Goal: Information Seeking & Learning: Learn about a topic

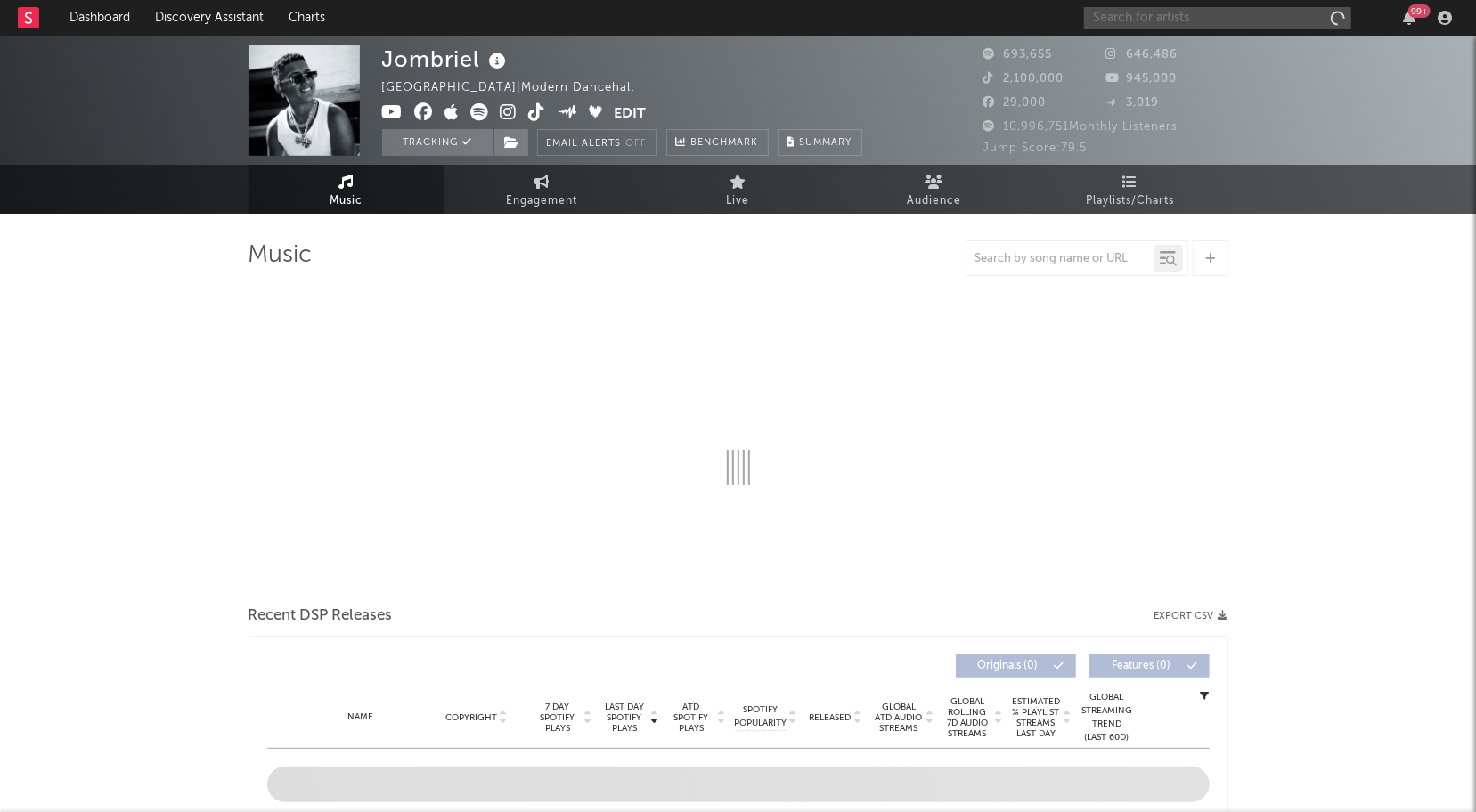
click at [1322, 21] on input "text" at bounding box center [1218, 19] width 267 height 22
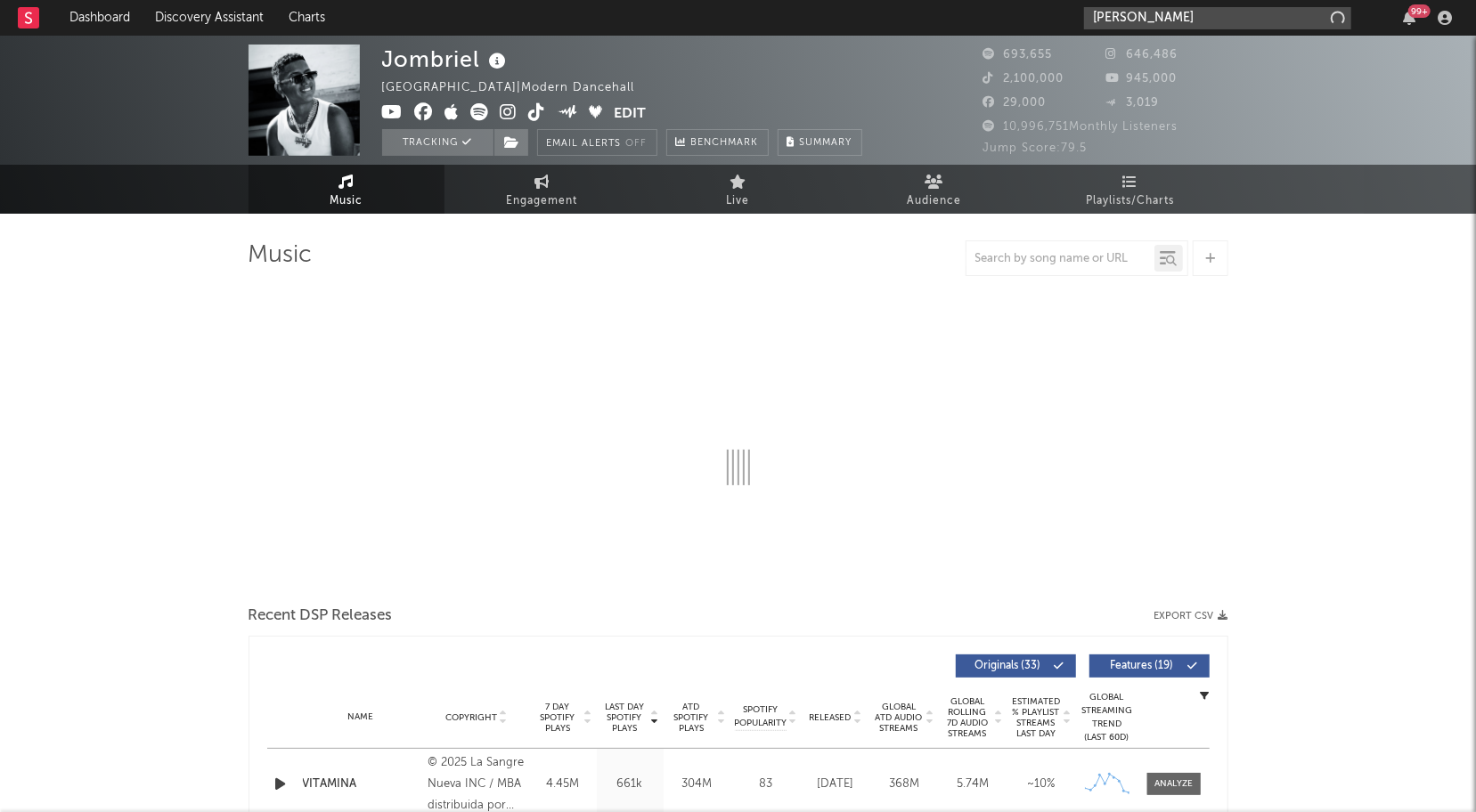
type input "[PERSON_NAME]"
select select "6m"
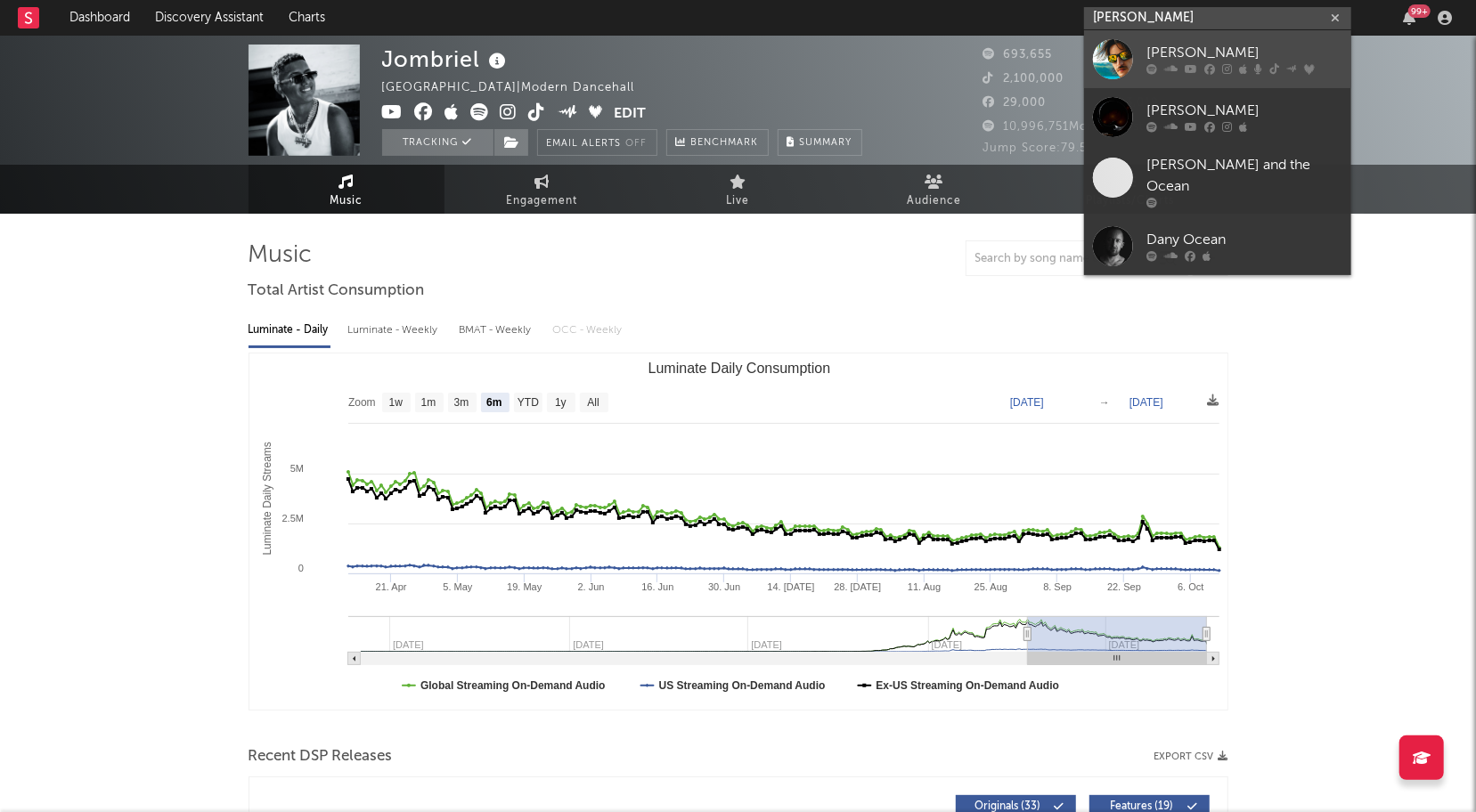
type input "[PERSON_NAME]"
click at [1113, 62] on div at bounding box center [1112, 59] width 40 height 40
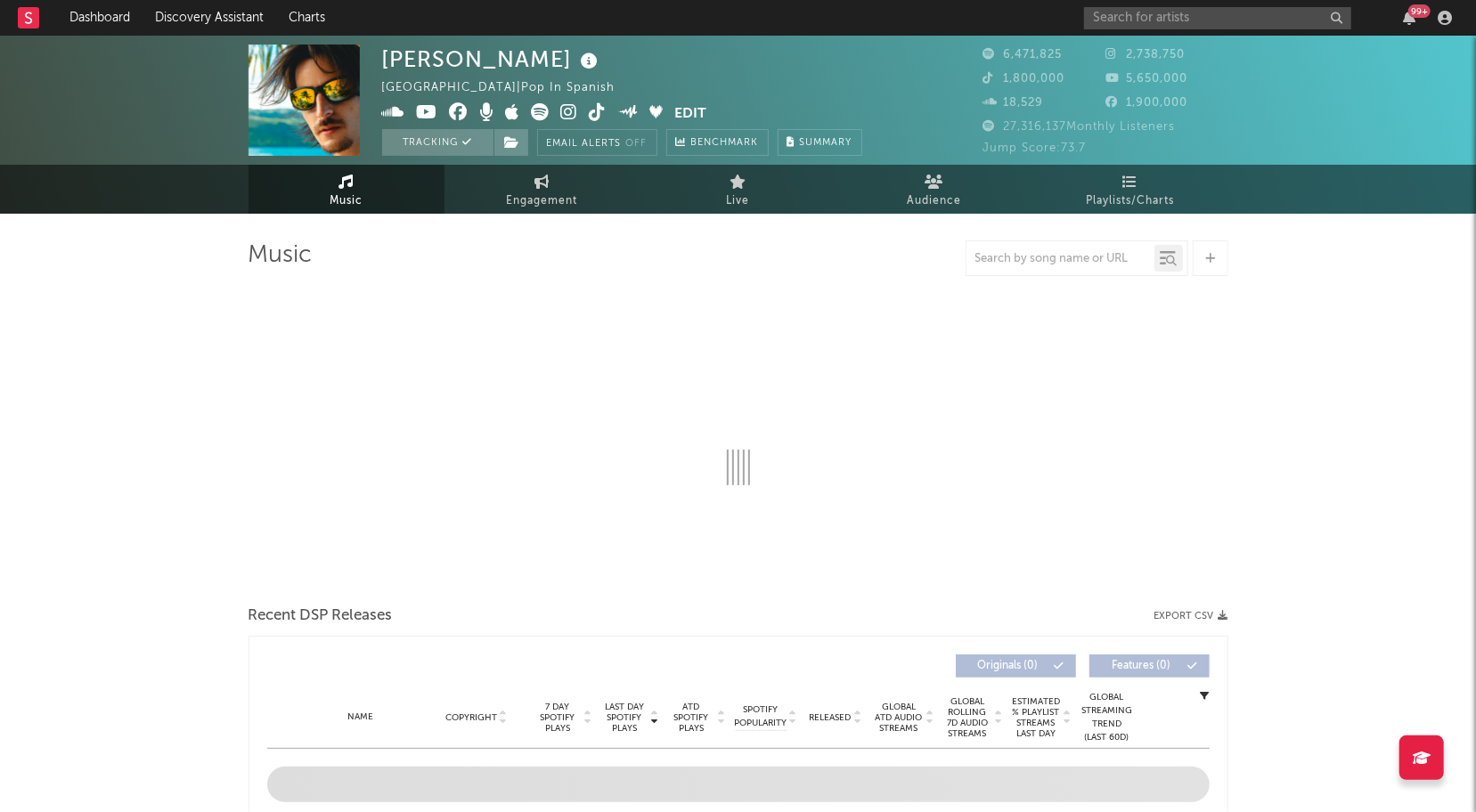
select select "6m"
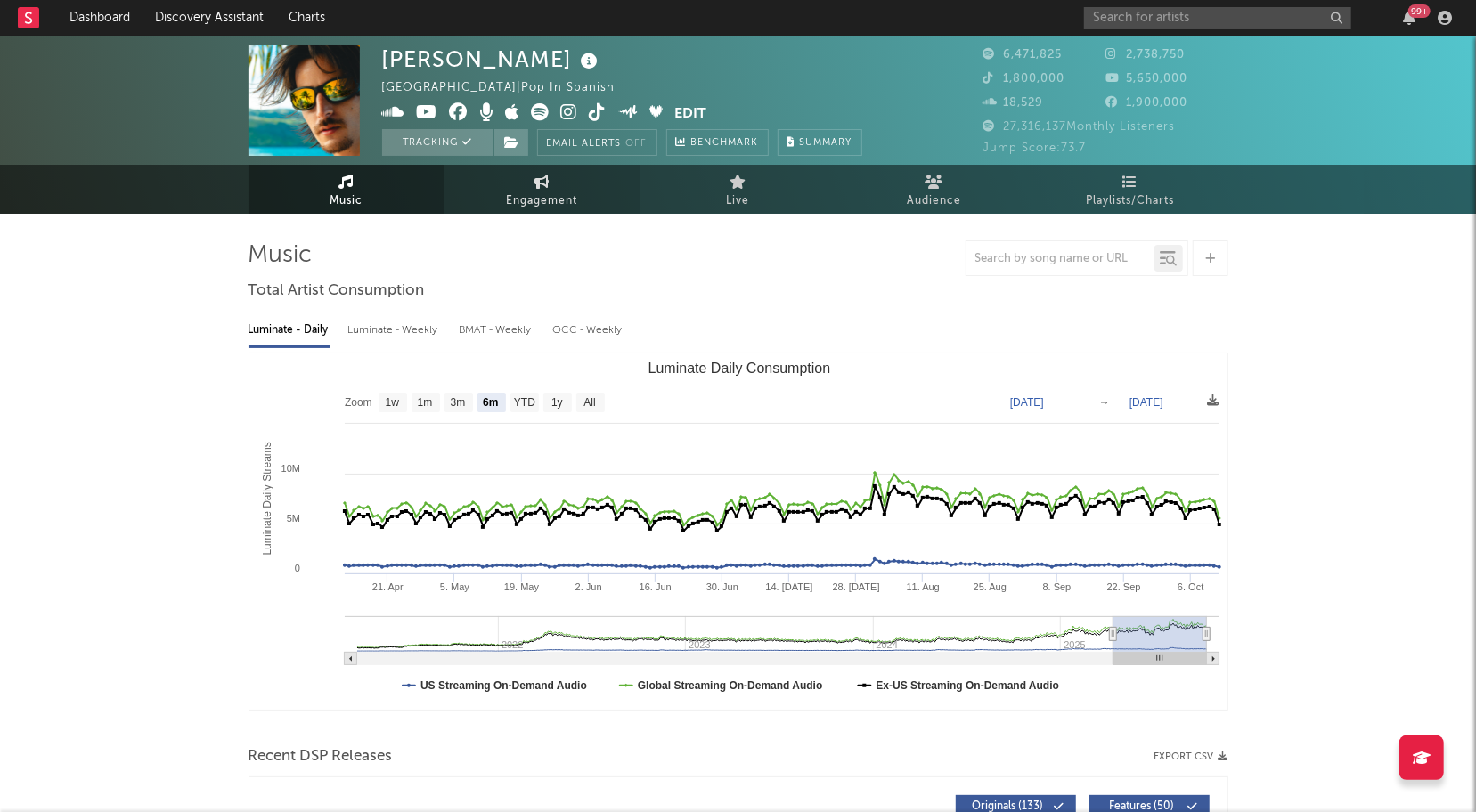
click at [540, 201] on span "Engagement" at bounding box center [542, 201] width 71 height 21
select select "1w"
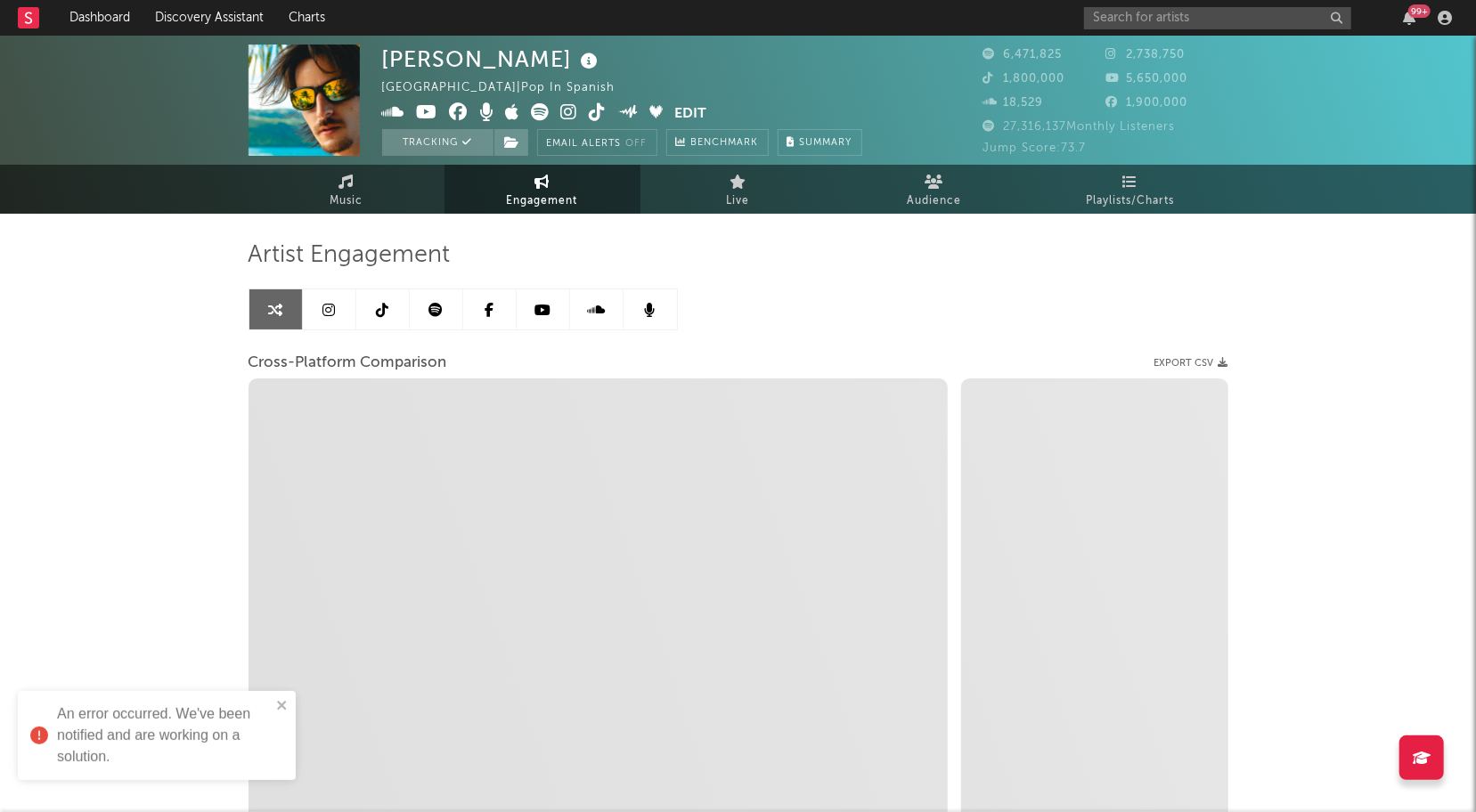
click at [433, 312] on icon at bounding box center [435, 309] width 14 height 14
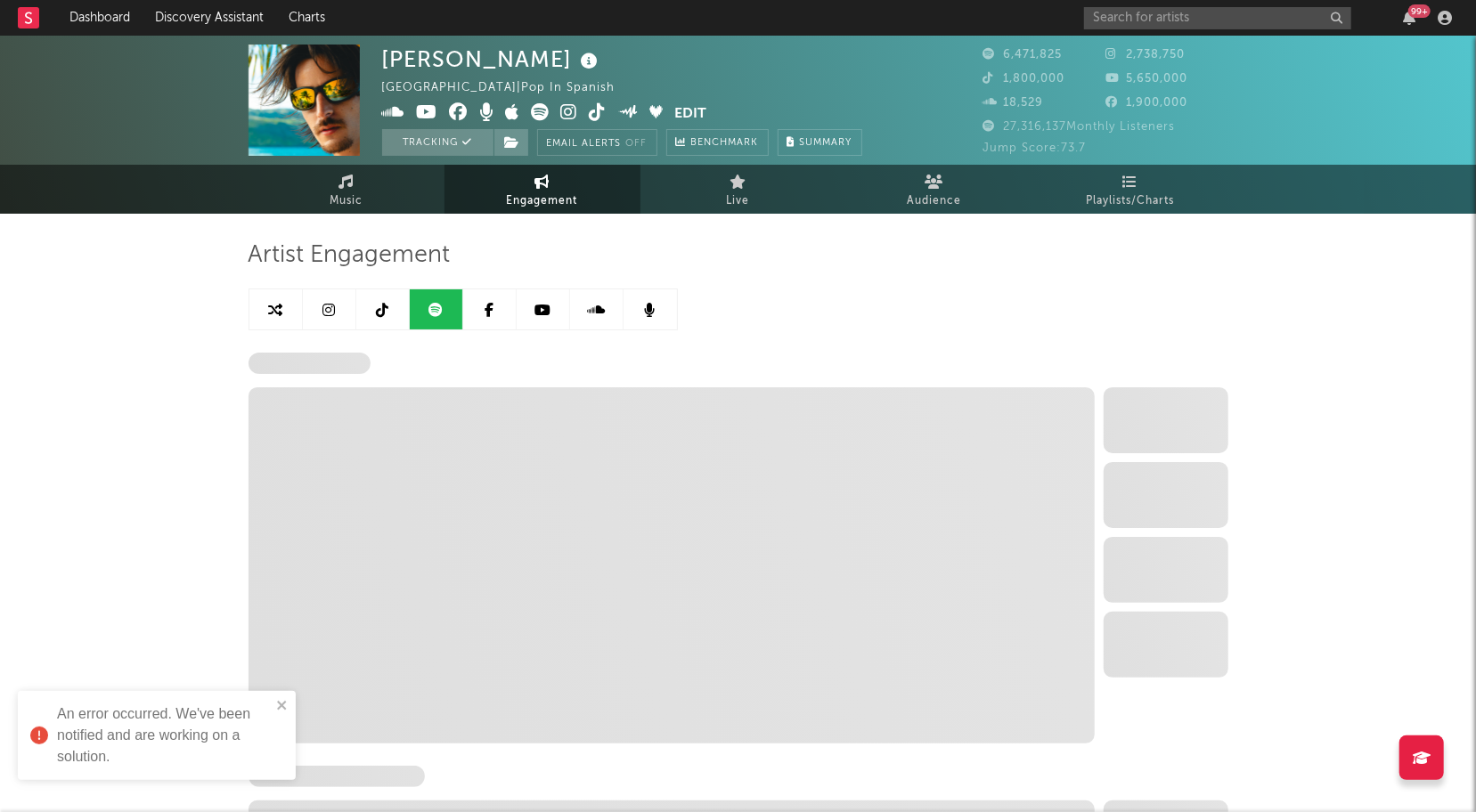
select select "6m"
select select "1w"
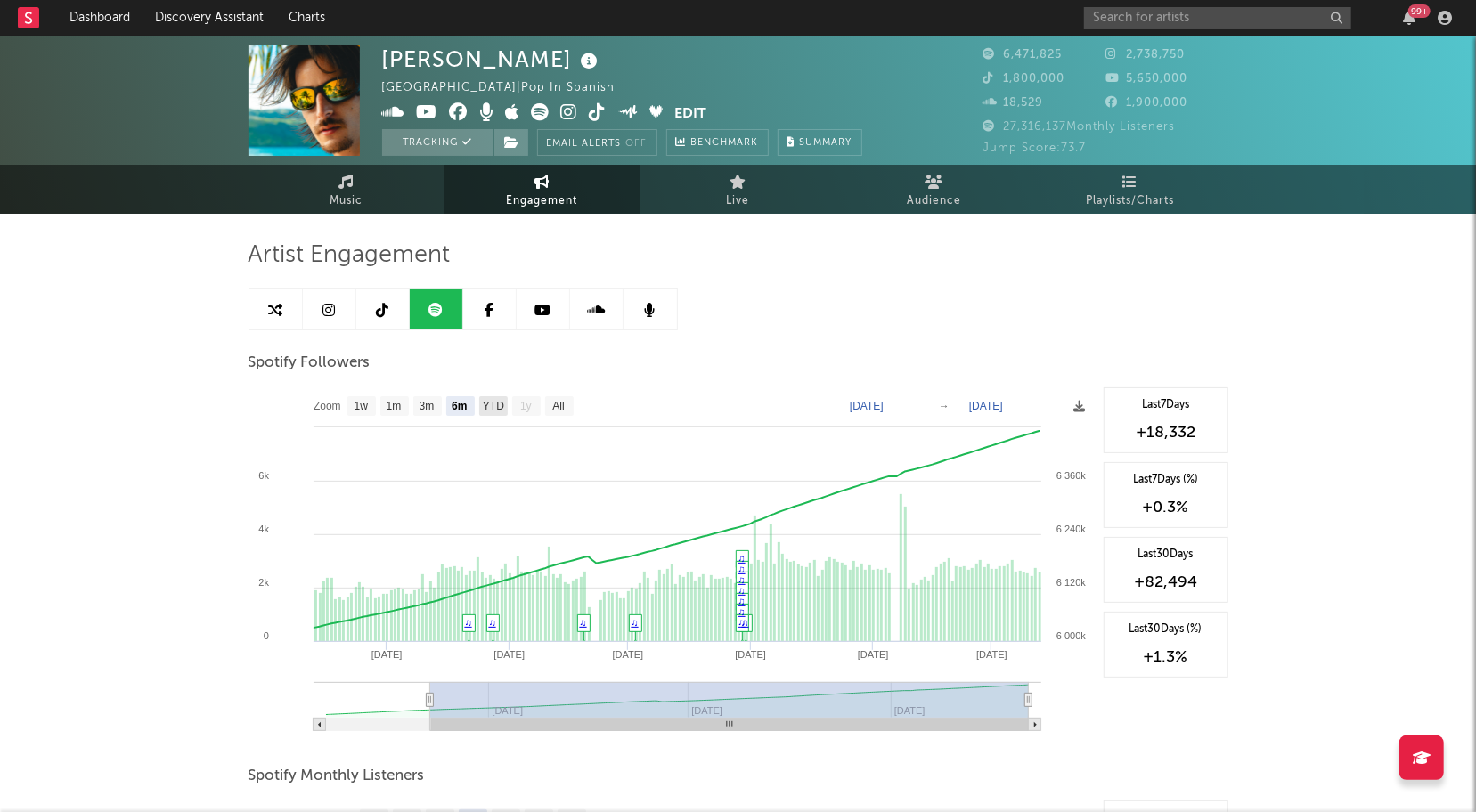
click at [496, 406] on text "YTD" at bounding box center [493, 406] width 21 height 12
select select "YTD"
type input "[DATE]"
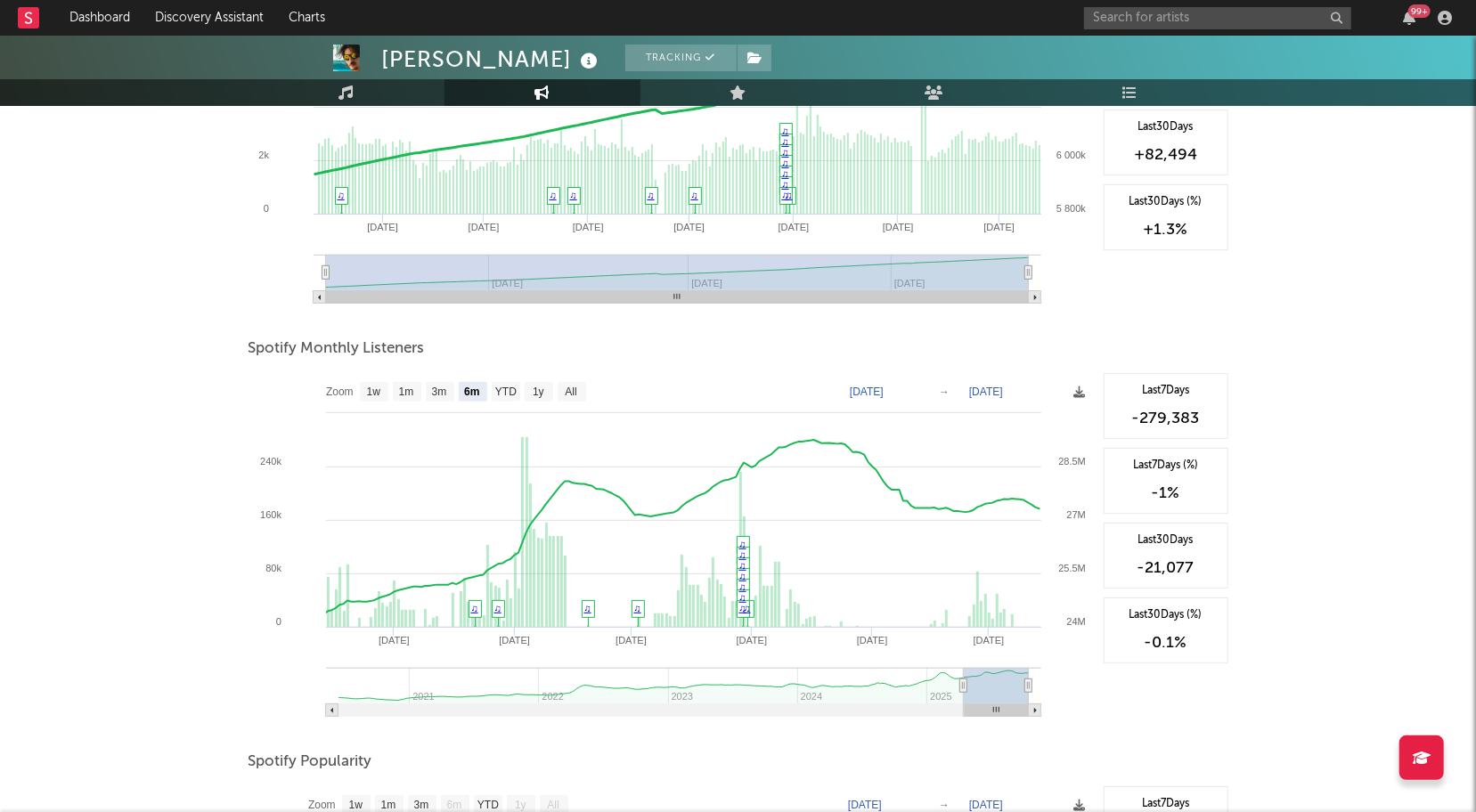
scroll to position [470, 0]
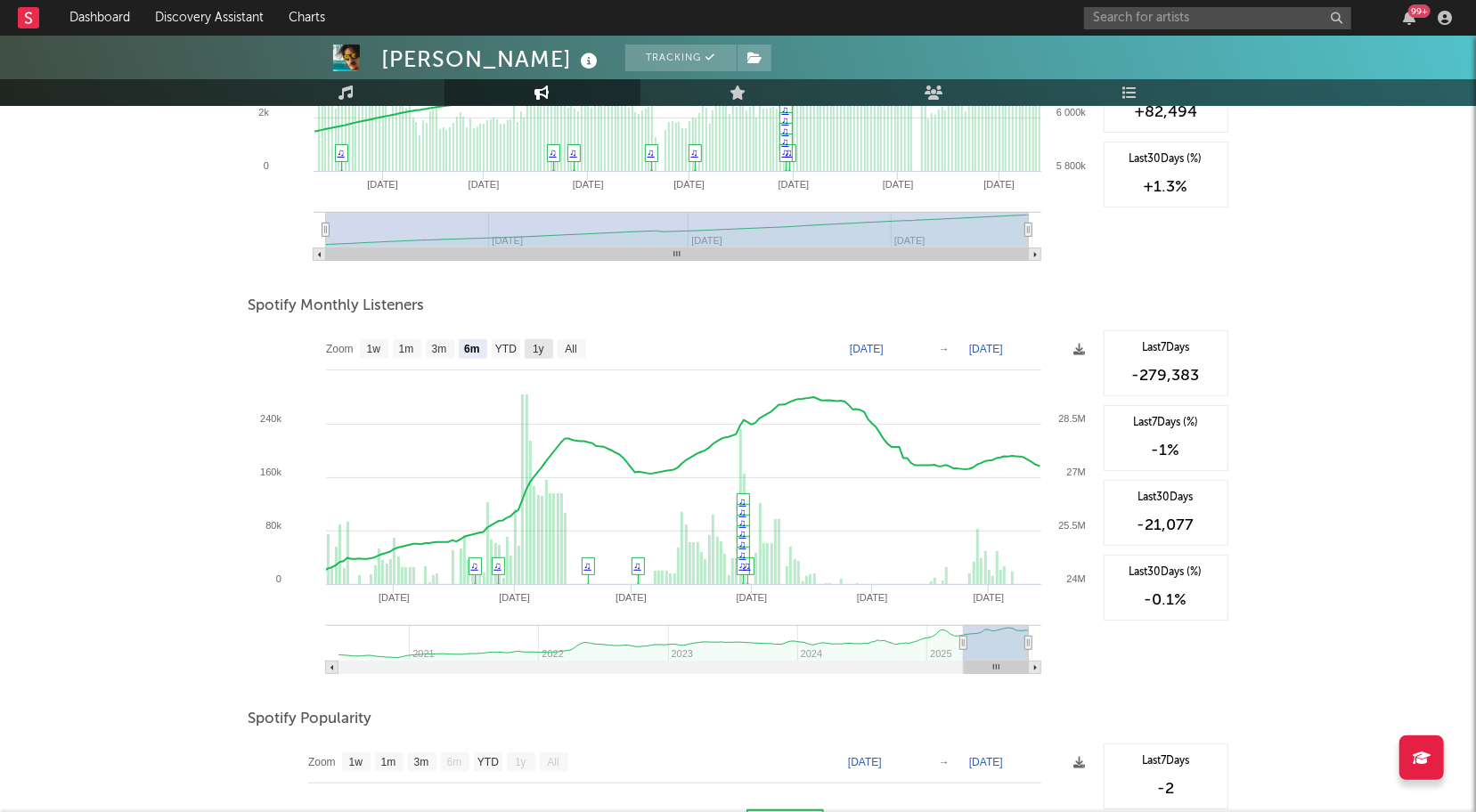
click at [537, 352] on text "1y" at bounding box center [538, 349] width 11 height 12
select select "1y"
type input "[DATE]"
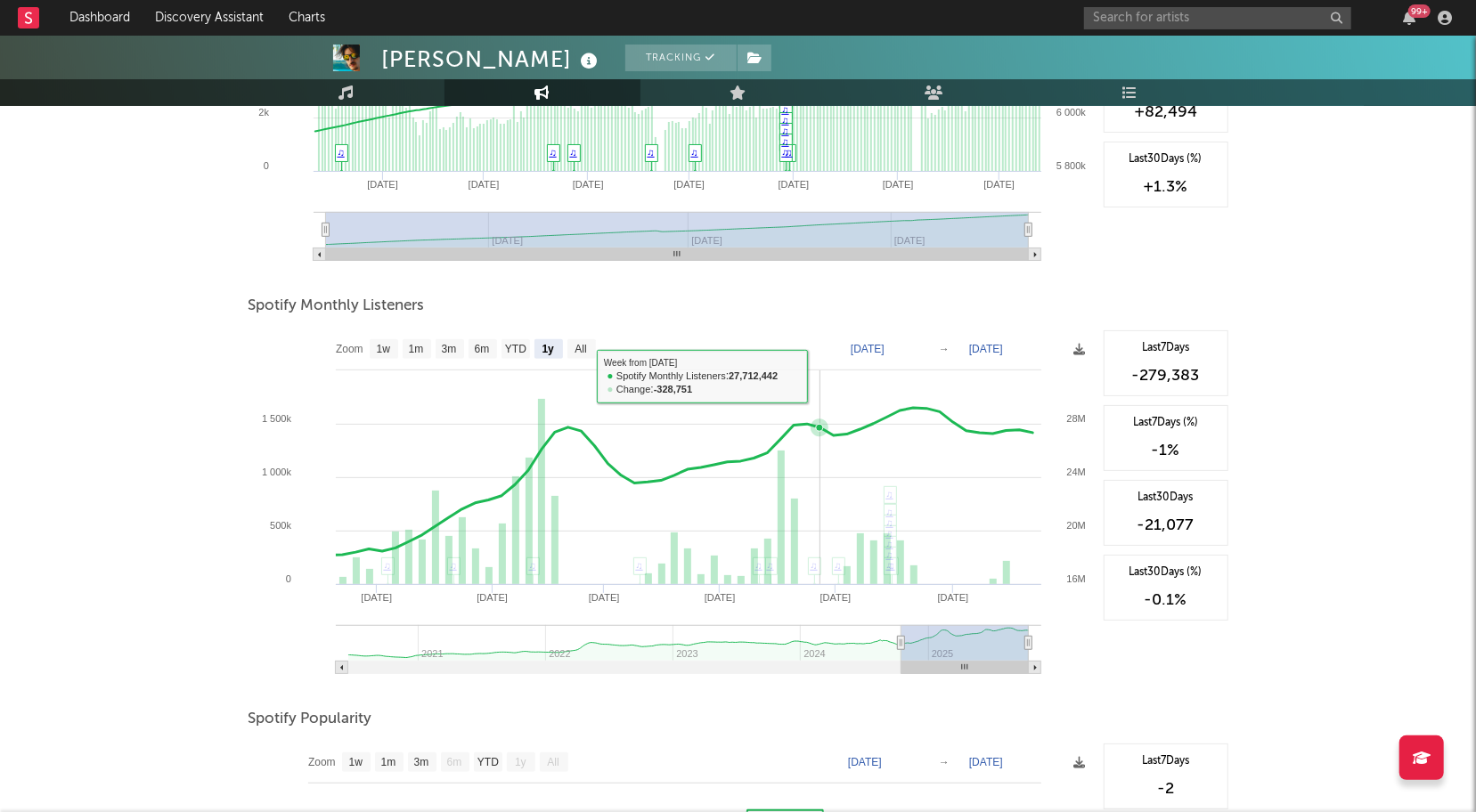
scroll to position [0, 0]
